Goal: Obtain resource: Download file/media

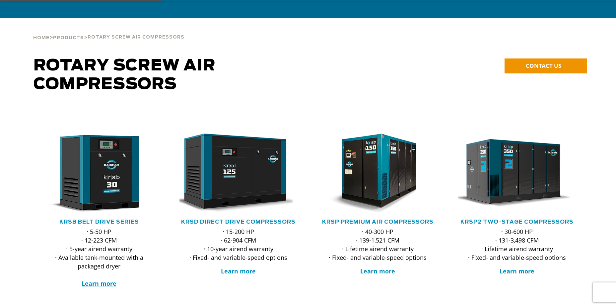
scroll to position [33, 0]
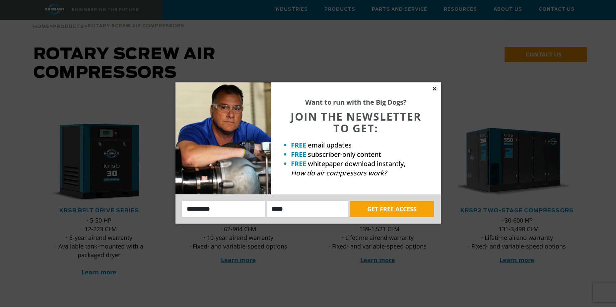
click at [433, 87] on icon at bounding box center [435, 89] width 4 height 4
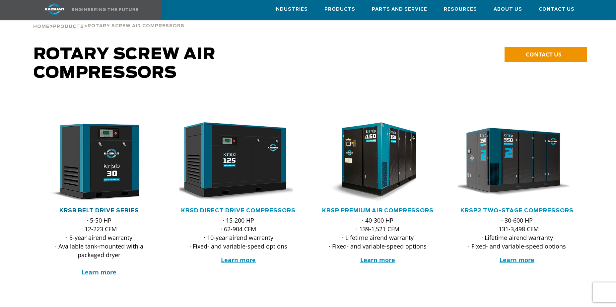
click at [127, 208] on link "KRSB Belt Drive Series" at bounding box center [99, 210] width 80 height 5
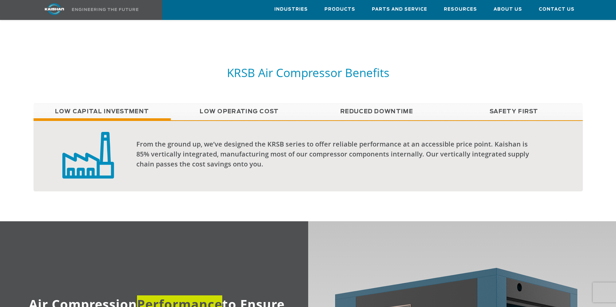
scroll to position [564, 0]
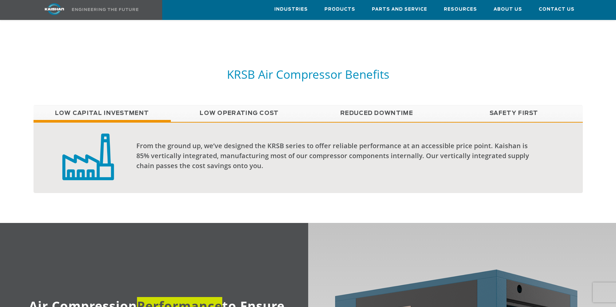
click at [247, 105] on link "Low Operating Cost" at bounding box center [239, 113] width 137 height 17
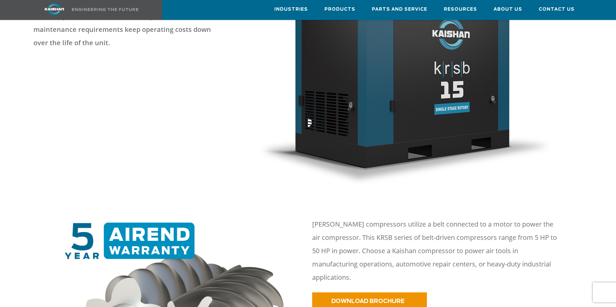
scroll to position [232, 0]
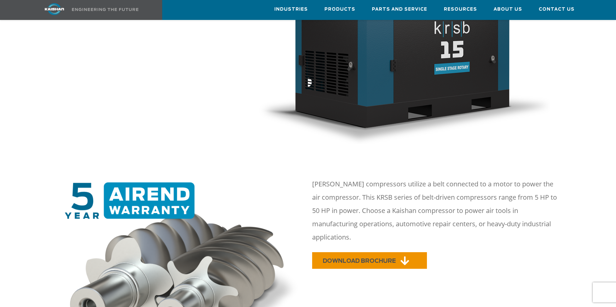
click at [391, 258] on span "DOWNLOAD BROCHURE" at bounding box center [359, 261] width 73 height 6
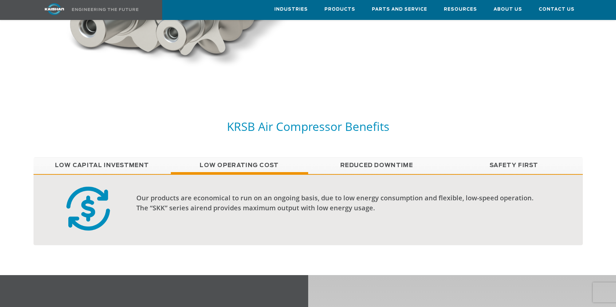
scroll to position [531, 0]
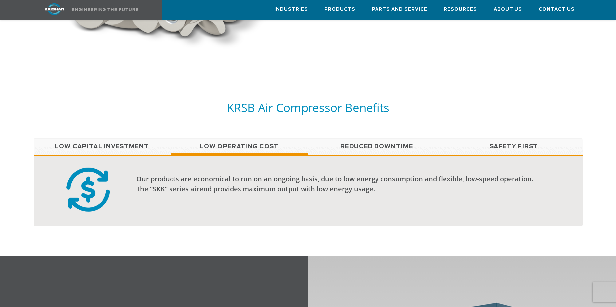
click at [378, 138] on link "Reduced Downtime" at bounding box center [376, 146] width 137 height 17
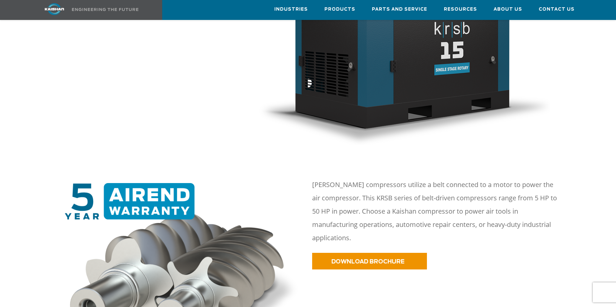
scroll to position [232, 0]
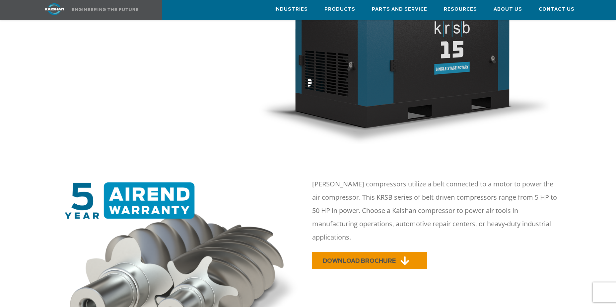
click at [386, 258] on span "DOWNLOAD BROCHURE" at bounding box center [359, 261] width 73 height 6
